Goal: Information Seeking & Learning: Learn about a topic

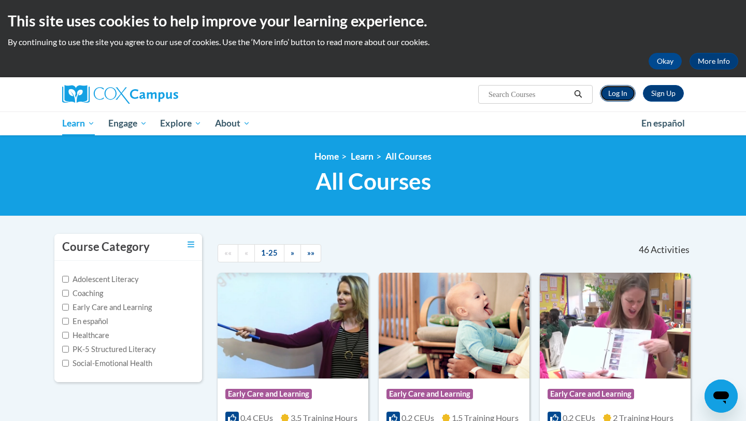
click at [619, 98] on link "Log In" at bounding box center [618, 93] width 36 height 17
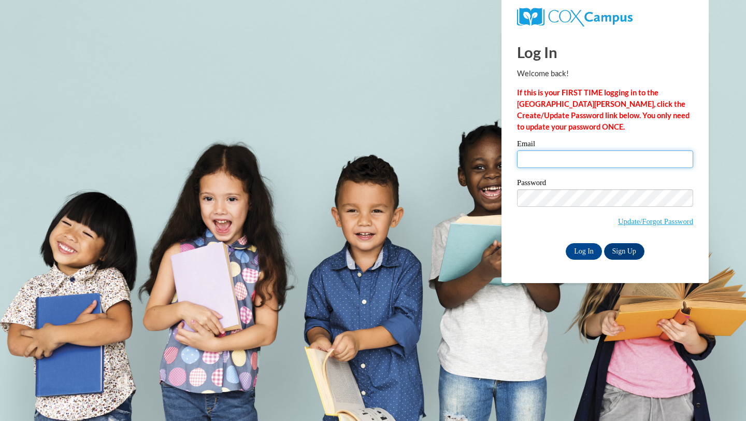
click at [559, 161] on input "Email" at bounding box center [605, 159] width 176 height 18
type input "mmbond@valdosta.edu"
click at [580, 256] on input "Log In" at bounding box center [584, 251] width 36 height 17
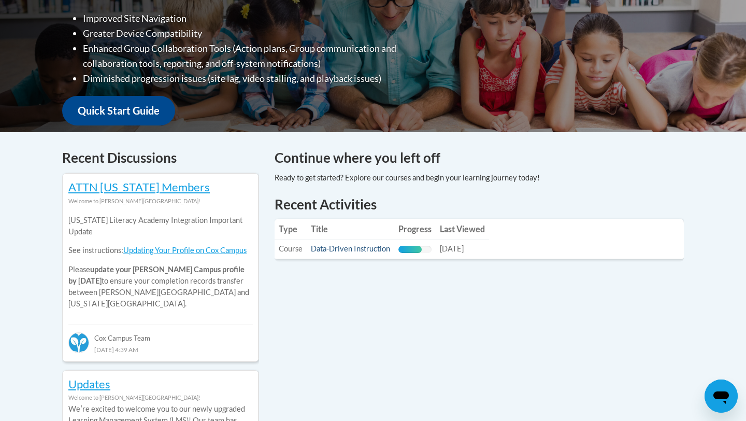
scroll to position [311, 0]
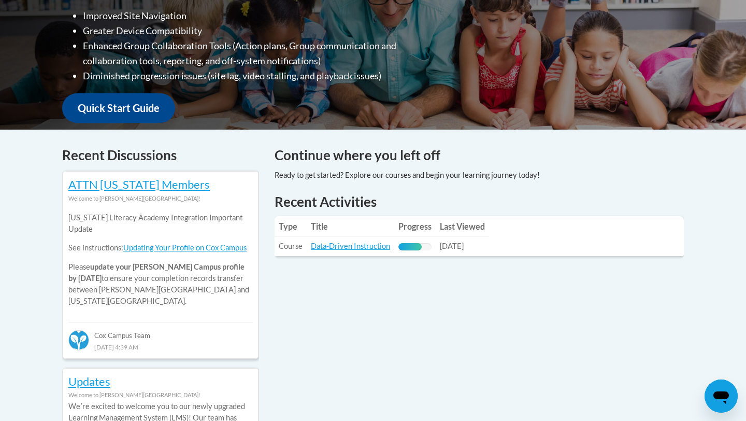
click at [350, 240] on td "Title: Data-Driven Instruction" at bounding box center [351, 246] width 88 height 19
click at [349, 252] on td "Title: Data-Driven Instruction" at bounding box center [351, 246] width 88 height 19
click at [353, 247] on link "Data-Driven Instruction" at bounding box center [350, 245] width 79 height 9
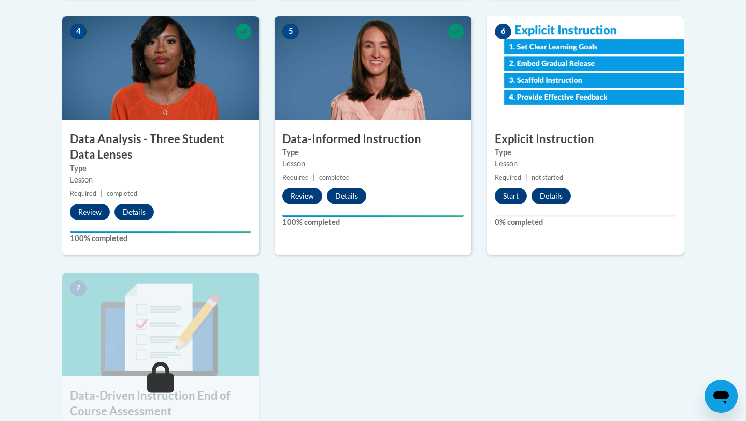
scroll to position [590, 0]
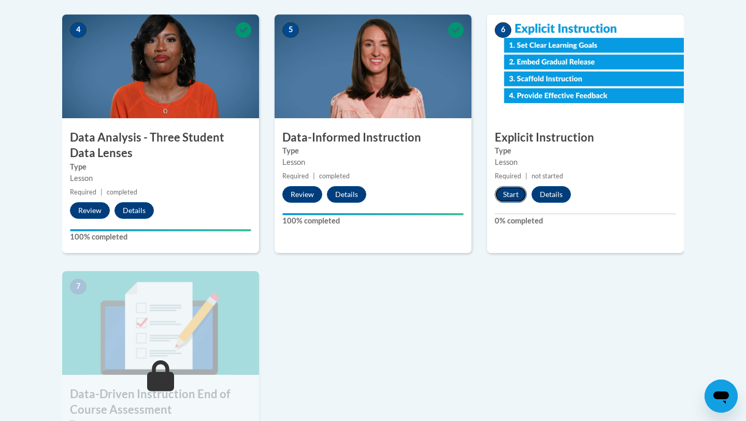
click at [509, 189] on button "Start" at bounding box center [511, 194] width 32 height 17
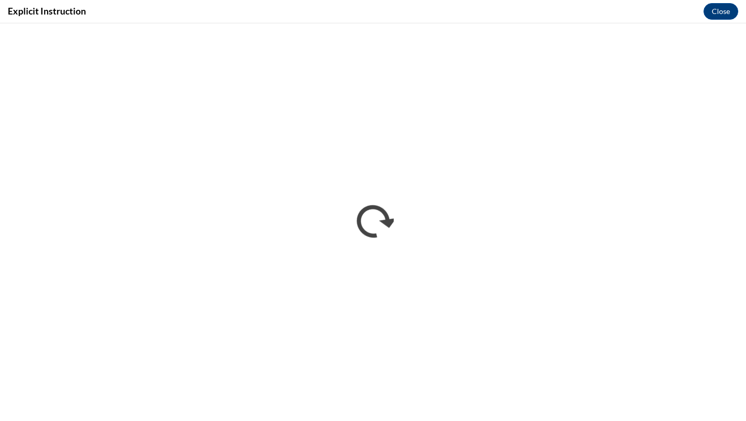
scroll to position [0, 0]
